Goal: Transaction & Acquisition: Purchase product/service

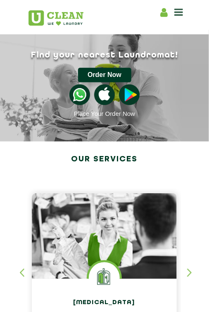
click at [103, 70] on button "Order Now" at bounding box center [104, 75] width 53 height 14
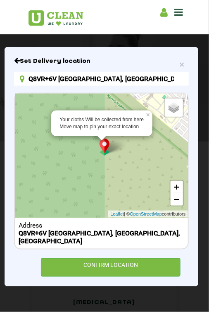
drag, startPoint x: 107, startPoint y: 139, endPoint x: 109, endPoint y: 134, distance: 4.8
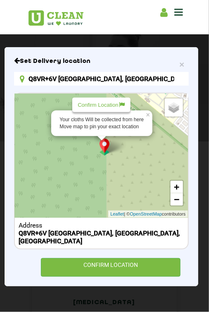
click at [177, 76] on input "Q8VR+6V Visakhapatnam, Andhra Pradesh, India" at bounding box center [101, 79] width 175 height 14
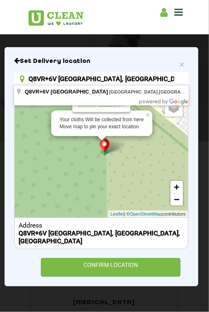
drag, startPoint x: 104, startPoint y: 79, endPoint x: 28, endPoint y: 77, distance: 76.2
click at [28, 77] on input "Q8VR+6V Visakhapatnam, Andhra Pradesh, India" at bounding box center [101, 79] width 175 height 14
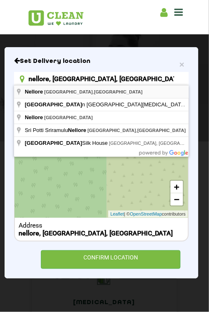
type input "Nellore, Andhra Pradesh, India"
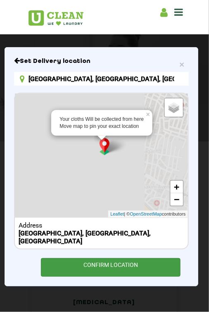
click at [110, 258] on div "CONFIRM LOCATION" at bounding box center [111, 267] width 140 height 19
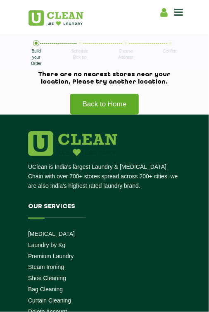
click at [96, 101] on link "Back to Home" at bounding box center [105, 104] width 70 height 21
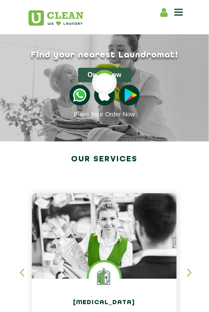
type input "Q8VR+6V Visakhapatnam, Andhra Pradesh, India"
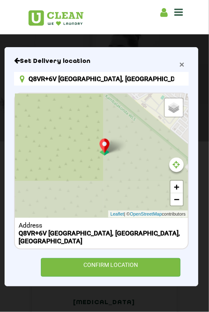
click at [182, 60] on span "×" at bounding box center [182, 65] width 5 height 10
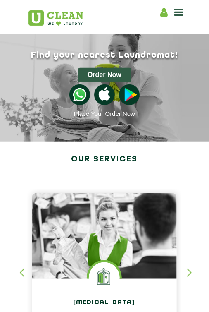
click at [177, 13] on icon at bounding box center [179, 12] width 9 height 10
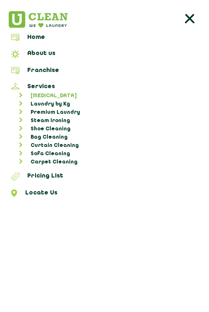
click at [48, 92] on link "[MEDICAL_DATA]" at bounding box center [108, 96] width 195 height 8
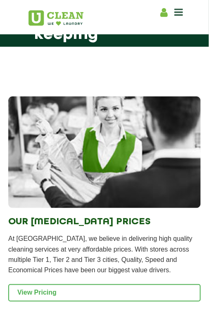
scroll to position [1655, 0]
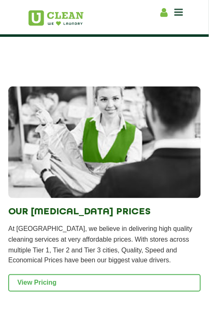
type input "Q8VR+6V Visakhapatnam, Andhra Pradesh, India"
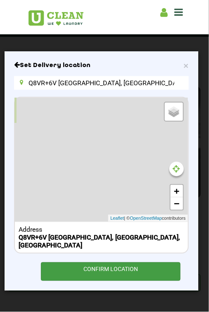
click at [93, 262] on div "CONFIRM LOCATION" at bounding box center [111, 271] width 140 height 19
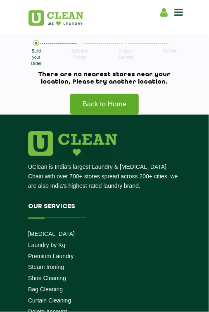
click at [83, 105] on link "Back to Home" at bounding box center [105, 104] width 70 height 21
